Goal: Obtain resource: Download file/media

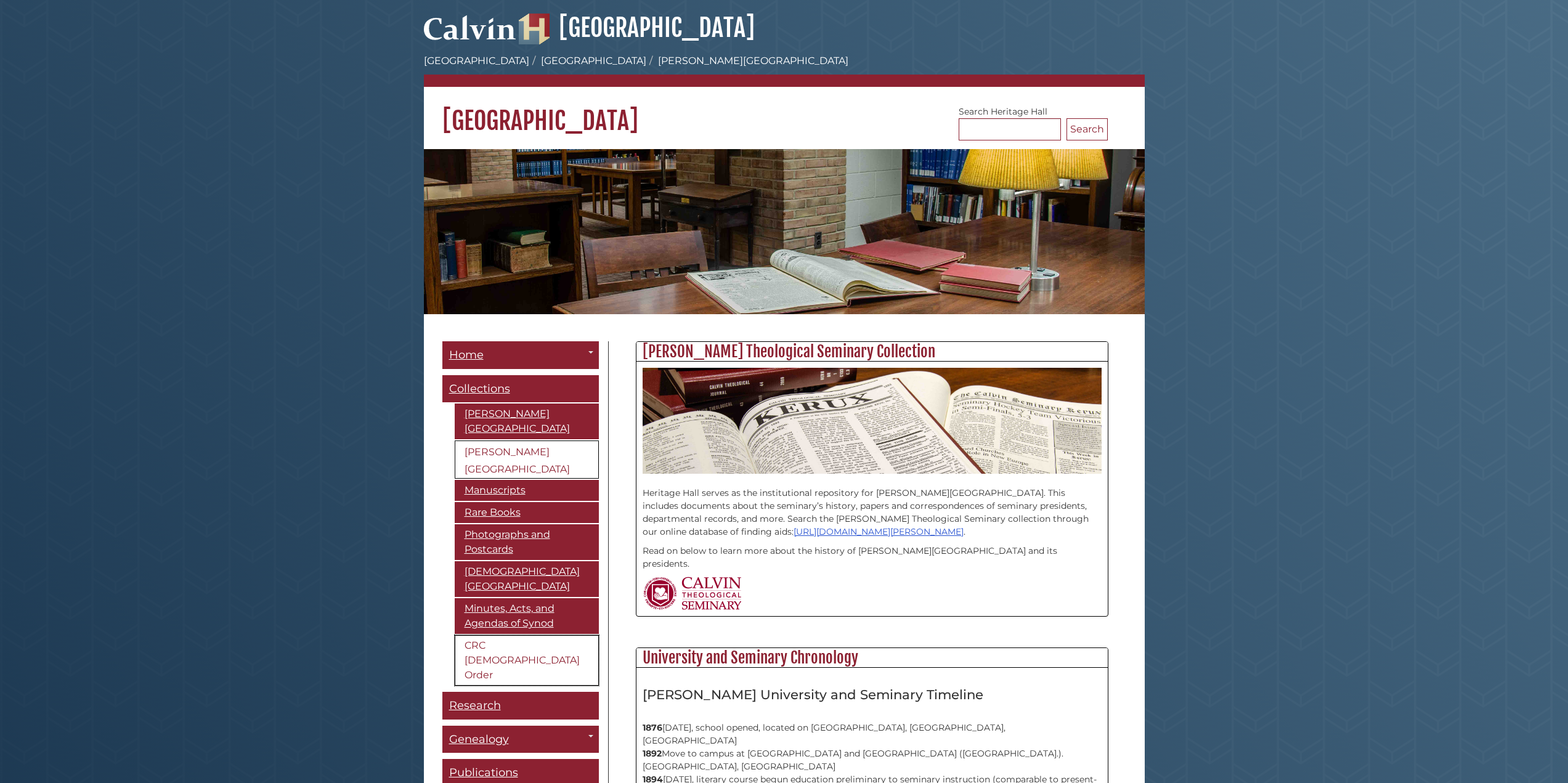
click at [486, 635] on link "CRC [DEMOGRAPHIC_DATA] Order" at bounding box center [527, 661] width 144 height 51
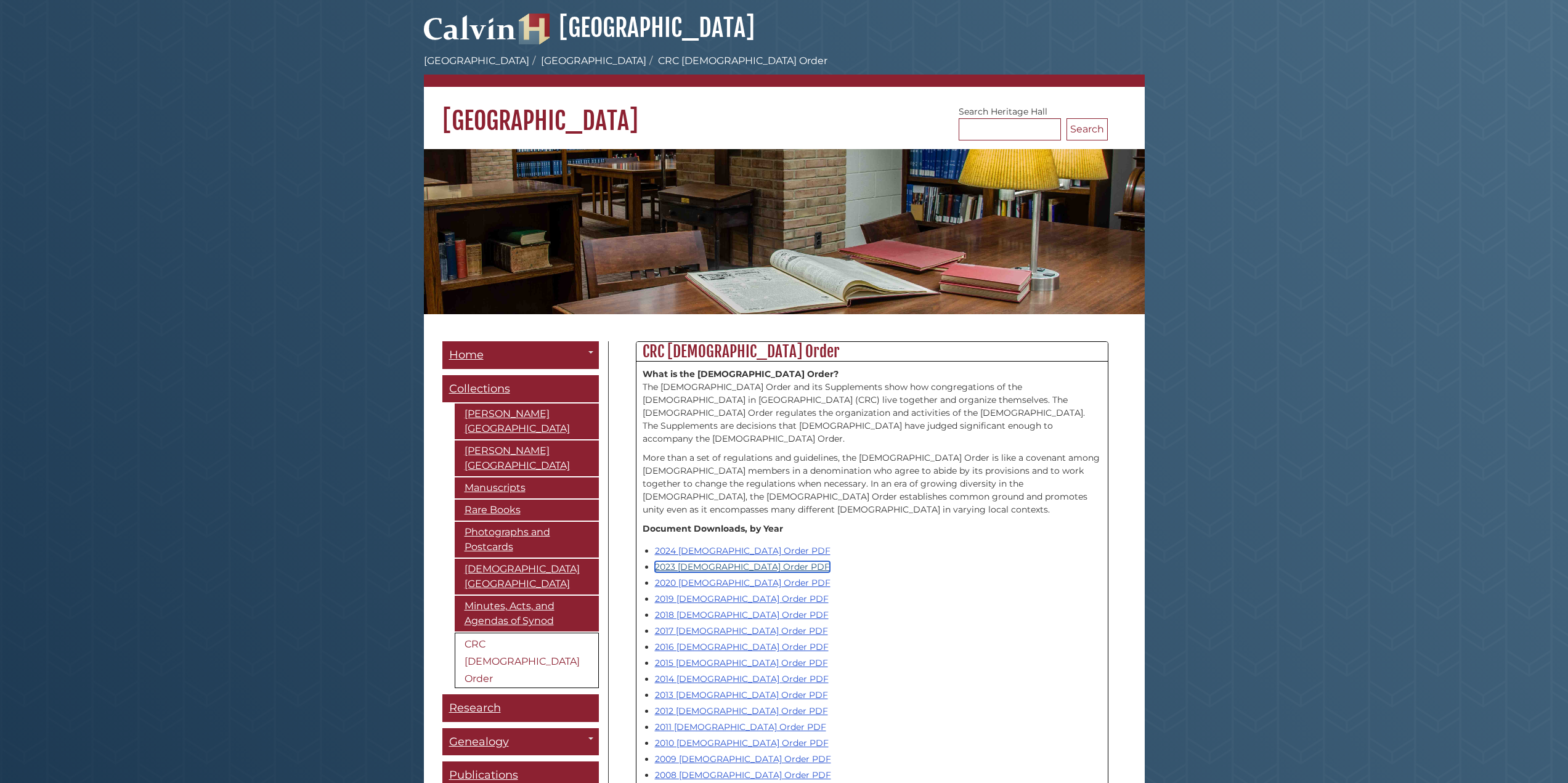
click at [729, 561] on link "2023 [DEMOGRAPHIC_DATA] Order PDF" at bounding box center [743, 567] width 175 height 11
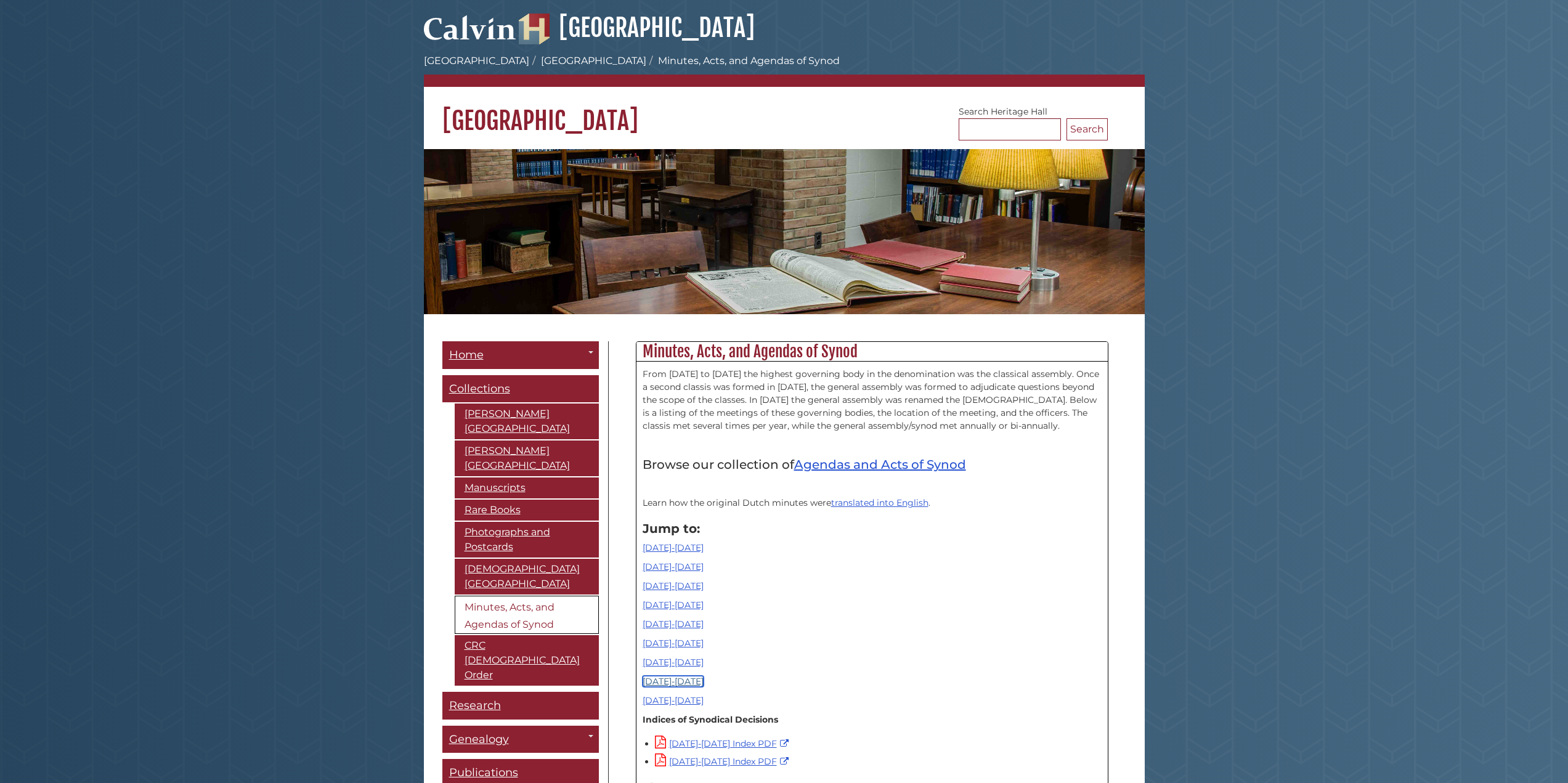
click at [667, 682] on link "1990-2009" at bounding box center [673, 681] width 61 height 11
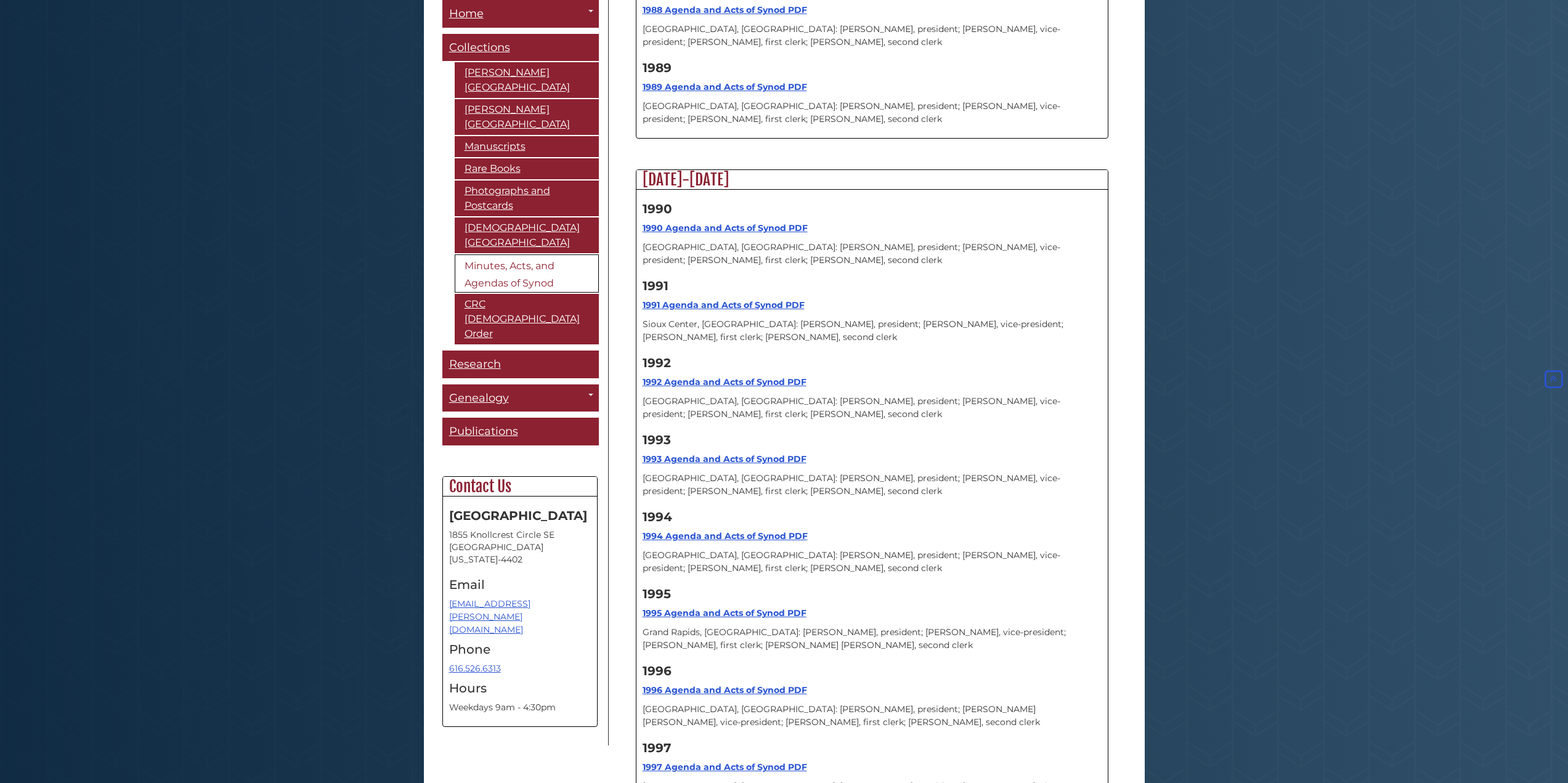
scroll to position [12068, 0]
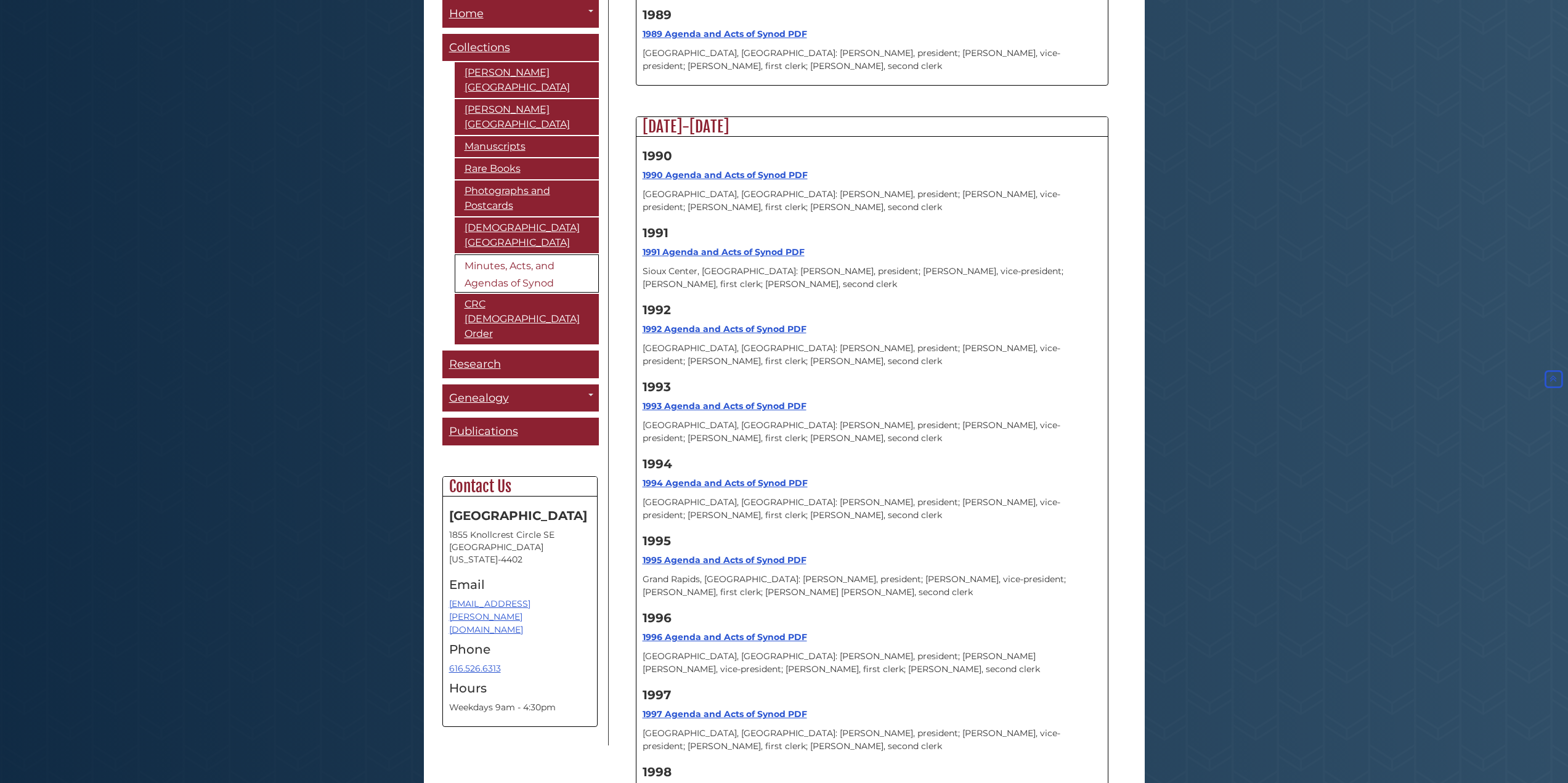
click at [749, 782] on strong "1998 Agenda and Acts of Synod PDF" at bounding box center [724, 791] width 164 height 11
